Goal: Check status: Check status

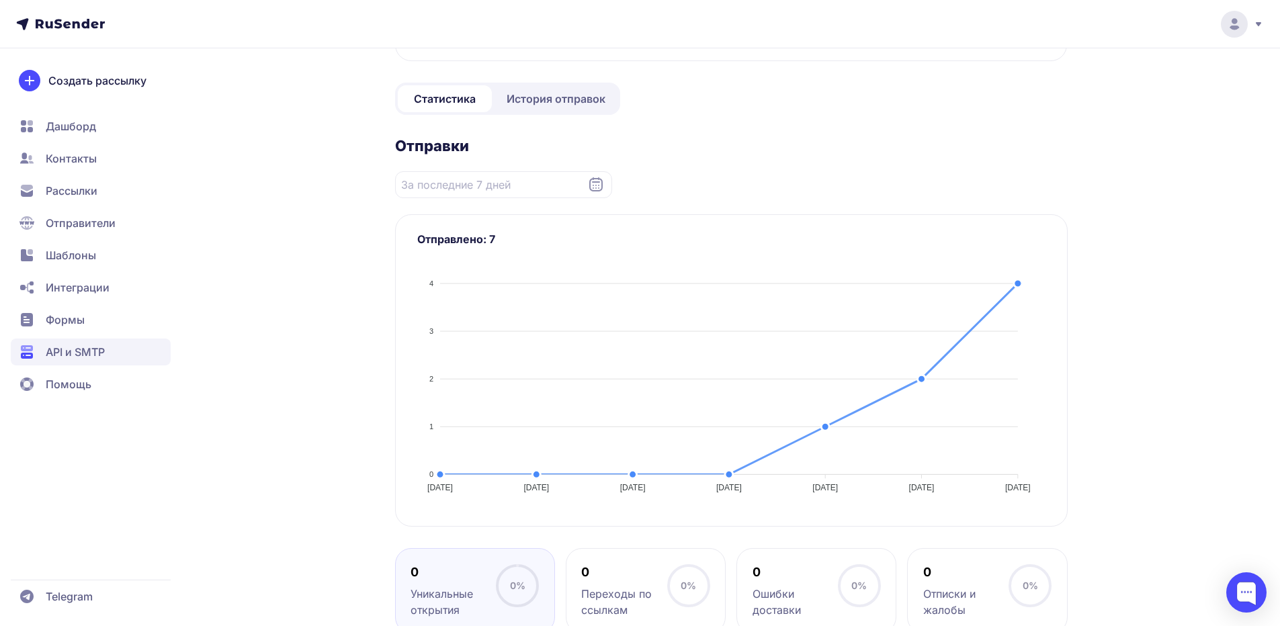
scroll to position [202, 0]
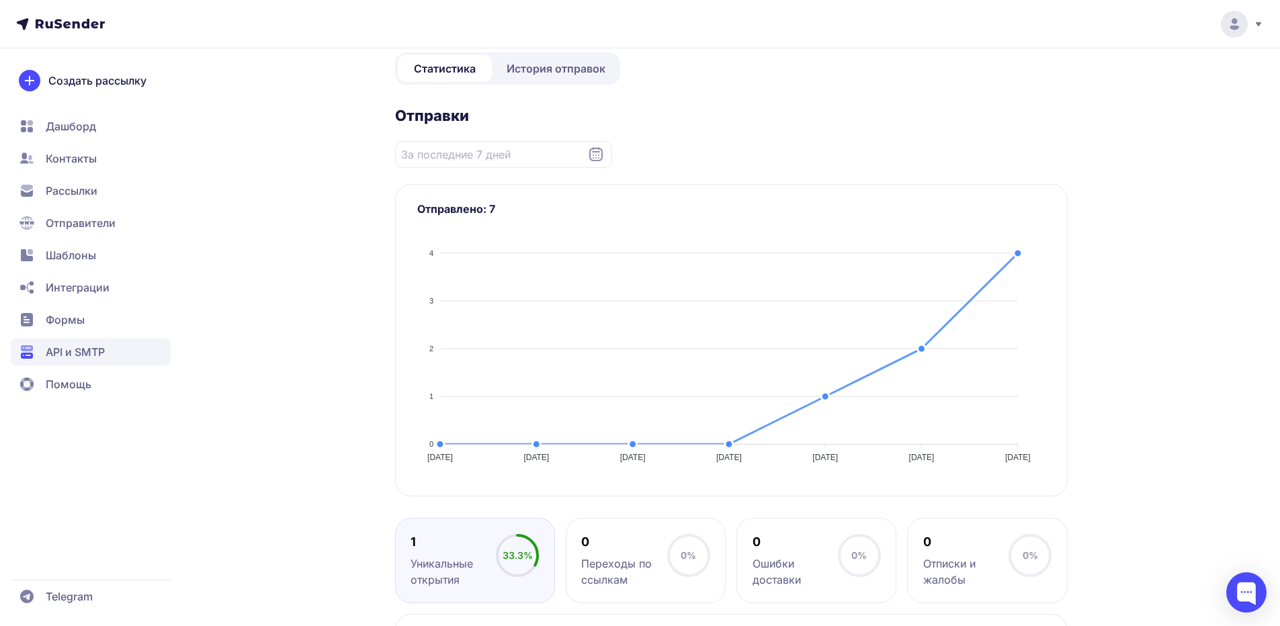
click at [555, 69] on span "История отправок" at bounding box center [555, 68] width 99 height 16
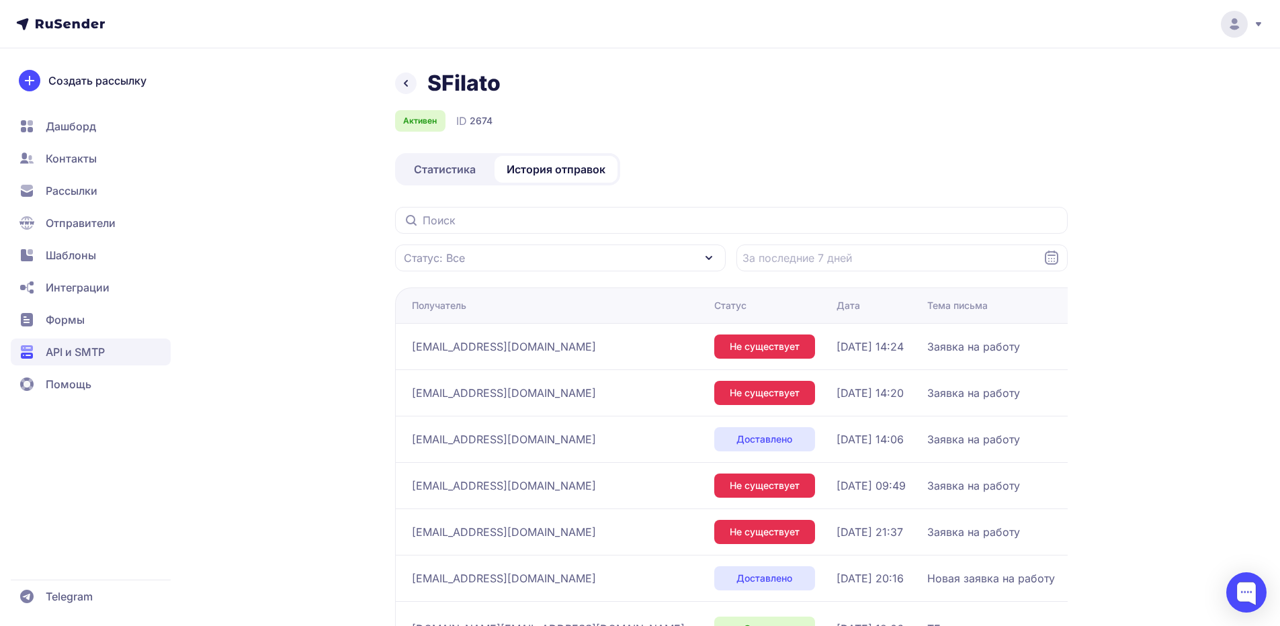
click at [406, 79] on icon at bounding box center [406, 83] width 16 height 16
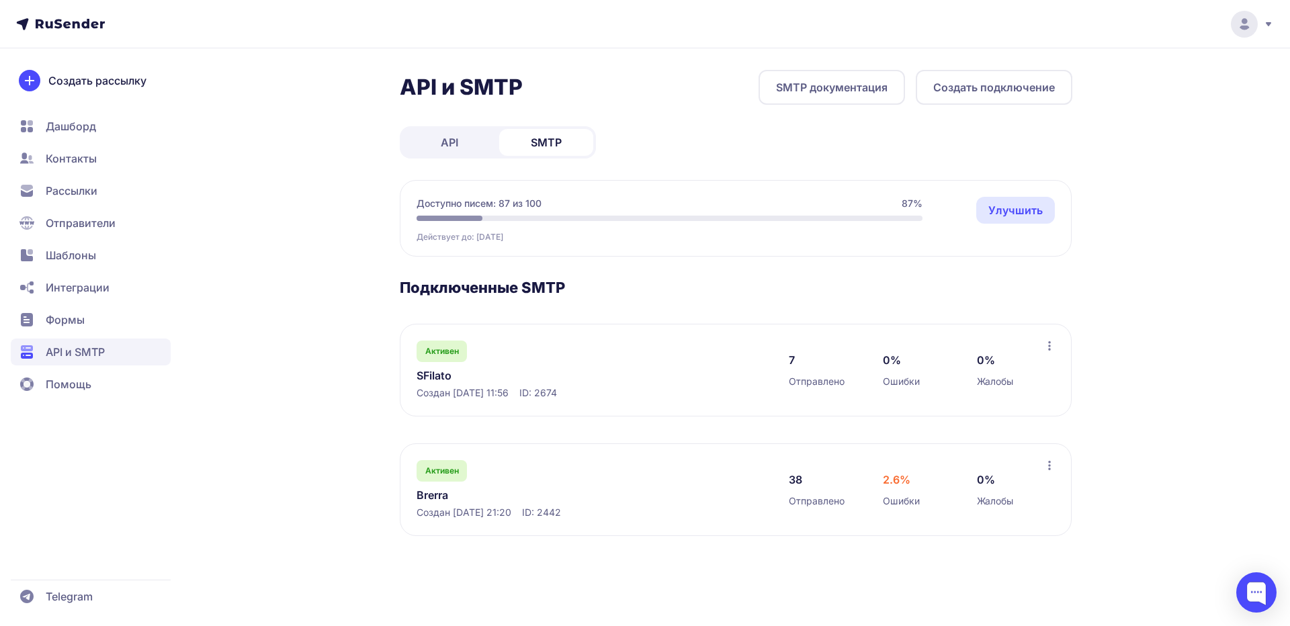
click at [433, 371] on link "SFilato" at bounding box center [553, 375] width 275 height 16
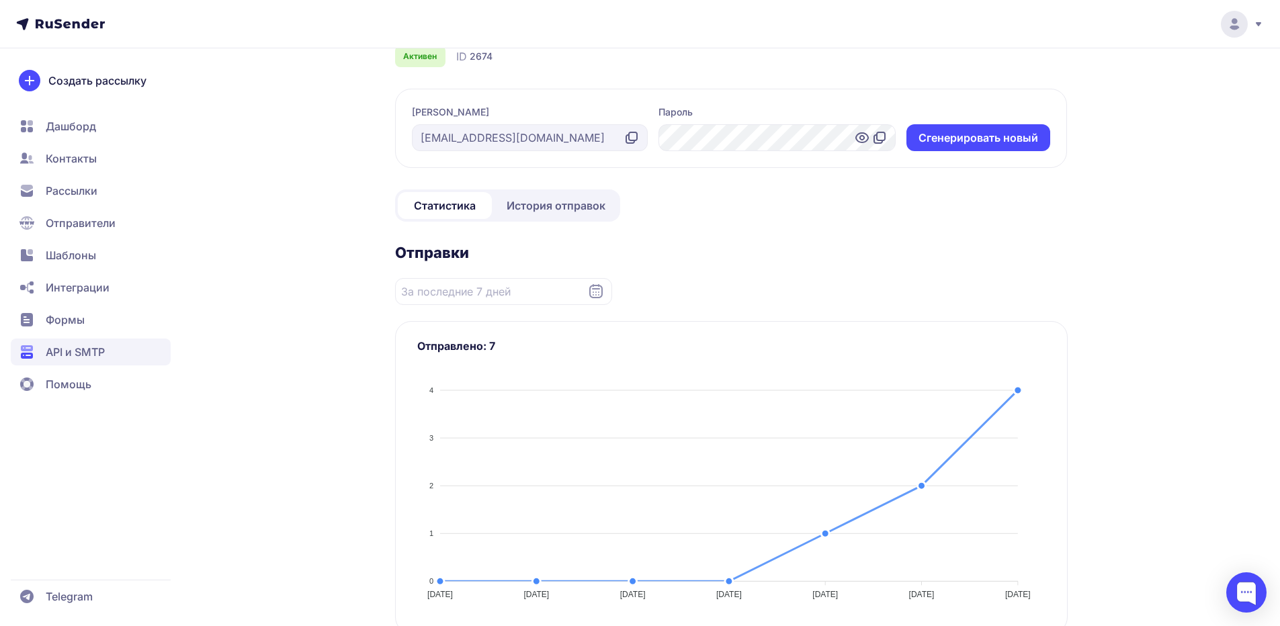
scroll to position [48, 0]
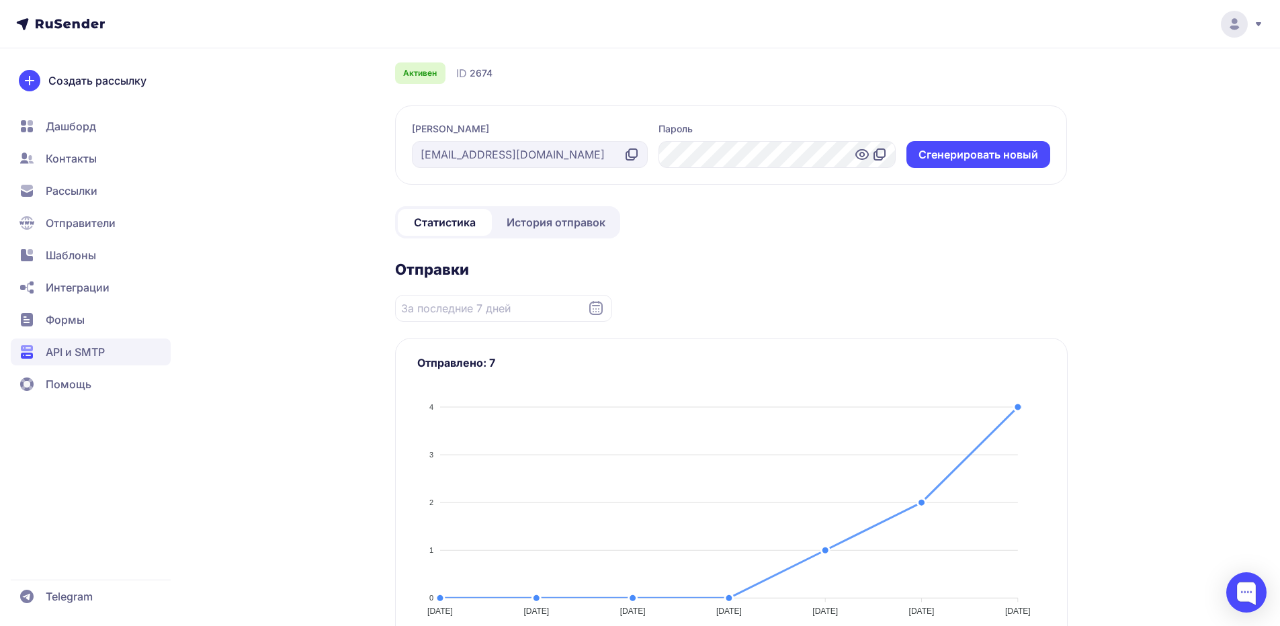
click at [549, 222] on span "История отправок" at bounding box center [555, 222] width 99 height 16
